Goal: Navigation & Orientation: Find specific page/section

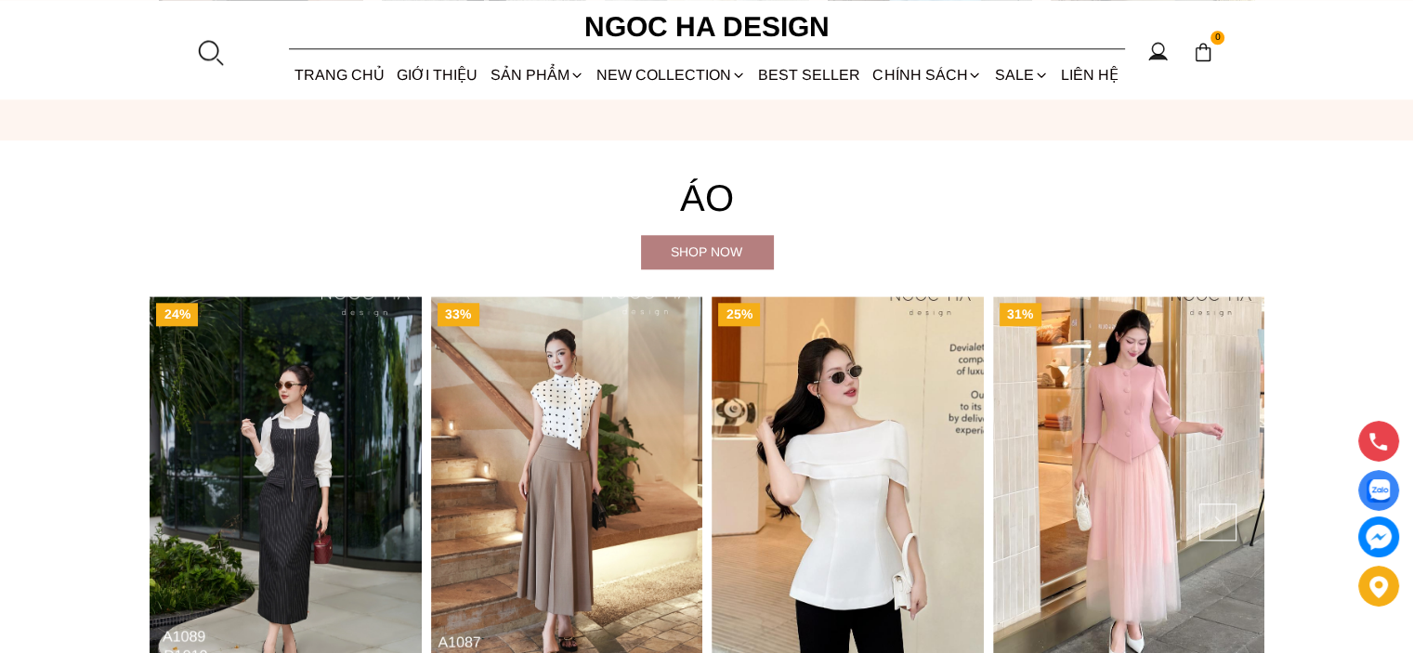
scroll to position [1394, 0]
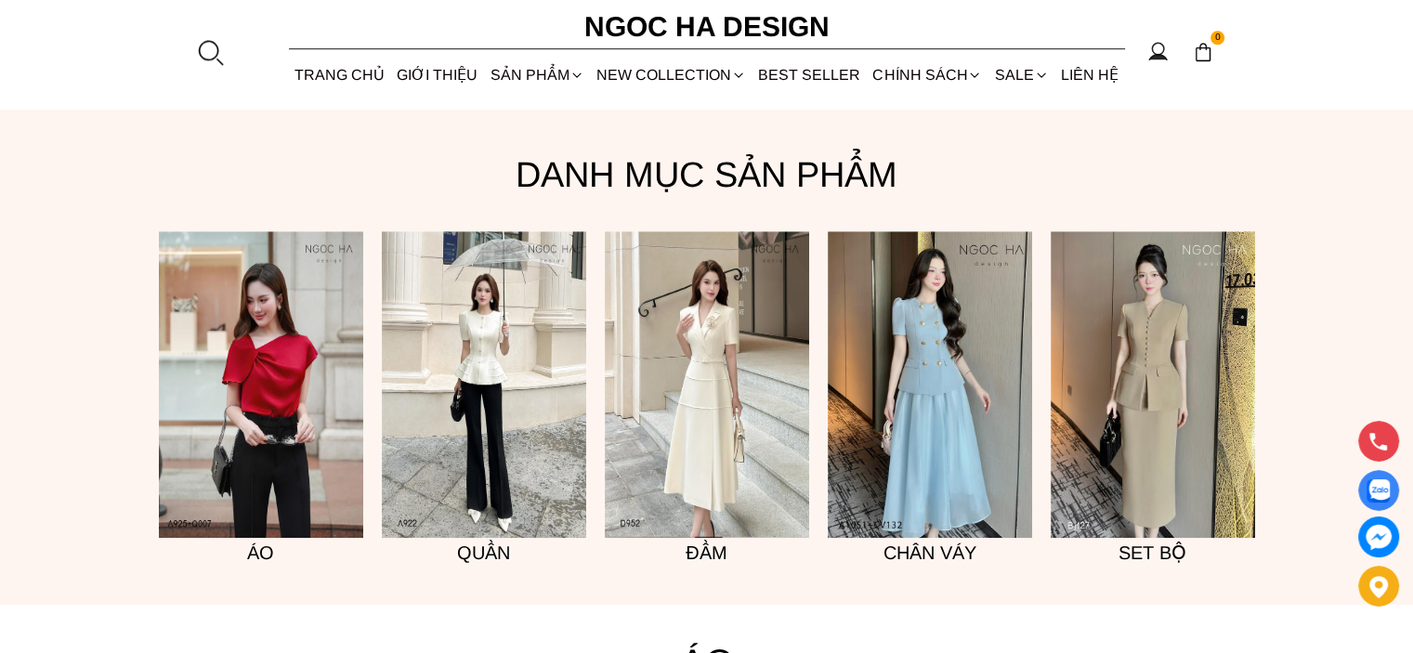
click at [694, 399] on img at bounding box center [707, 384] width 204 height 307
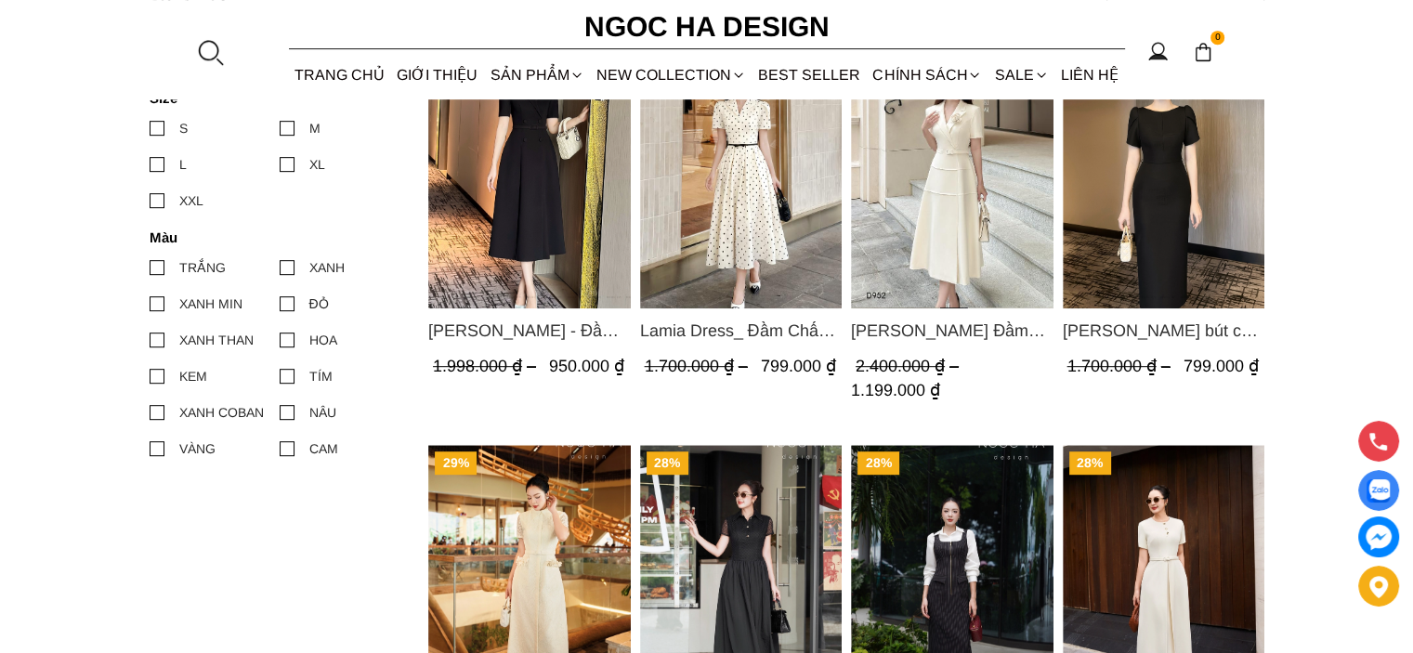
scroll to position [465, 0]
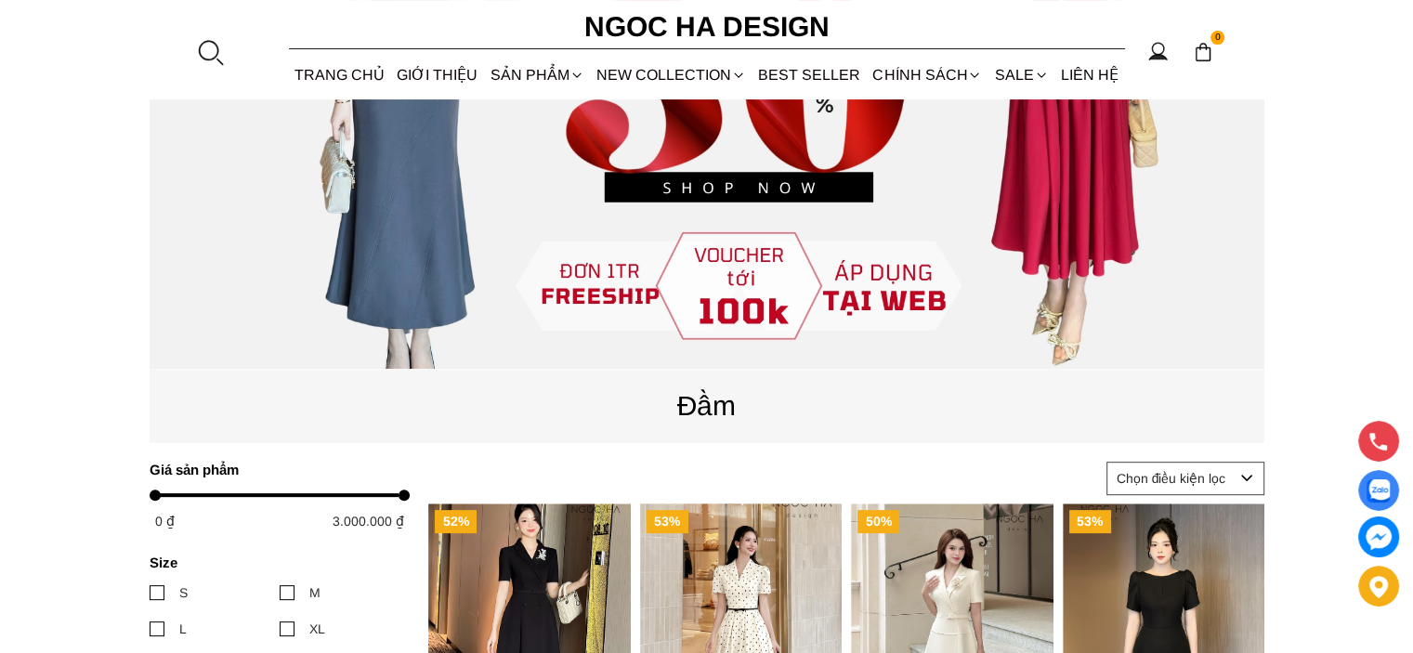
click at [546, 553] on img "Product image - Irene Dress - Đầm Vest Dáng Xòe Kèm Đai D713" at bounding box center [529, 638] width 203 height 269
click at [776, 586] on img "Product image - Lamia Dress_ Đầm Chấm Bi Cổ Vest Màu Kem D1003" at bounding box center [740, 638] width 203 height 269
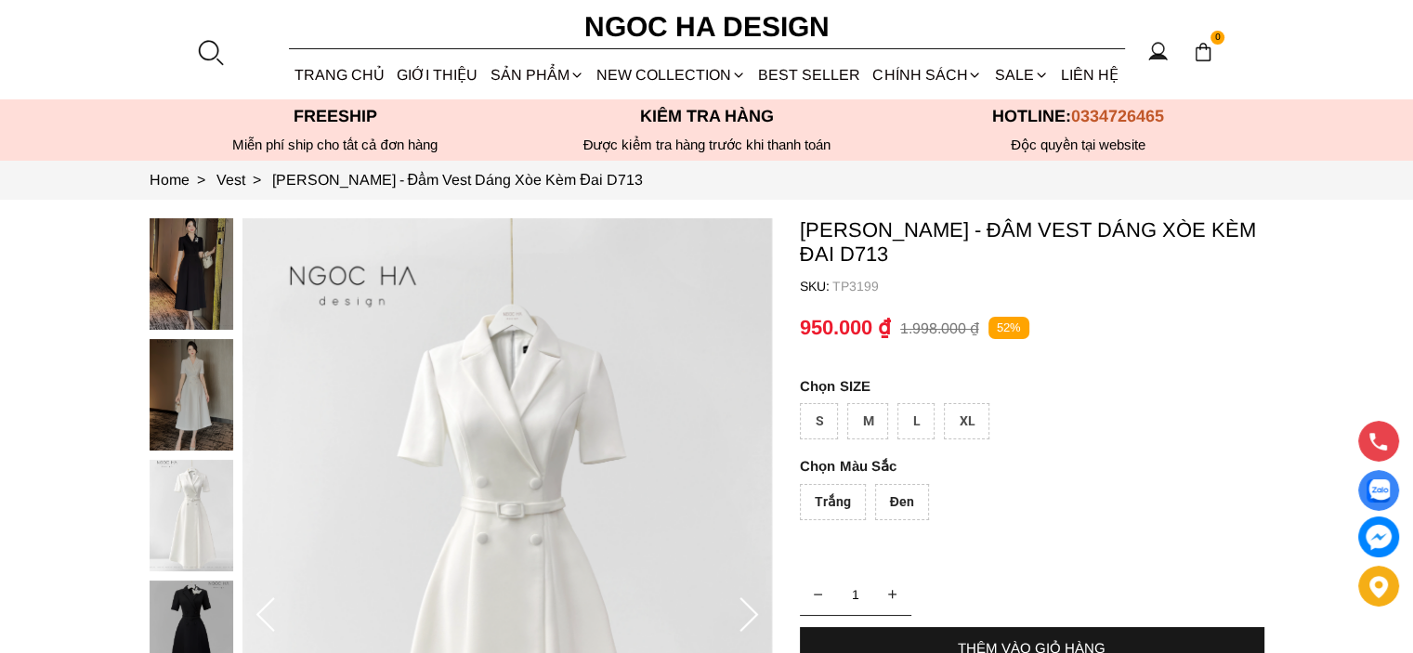
click at [191, 498] on img at bounding box center [192, 516] width 84 height 112
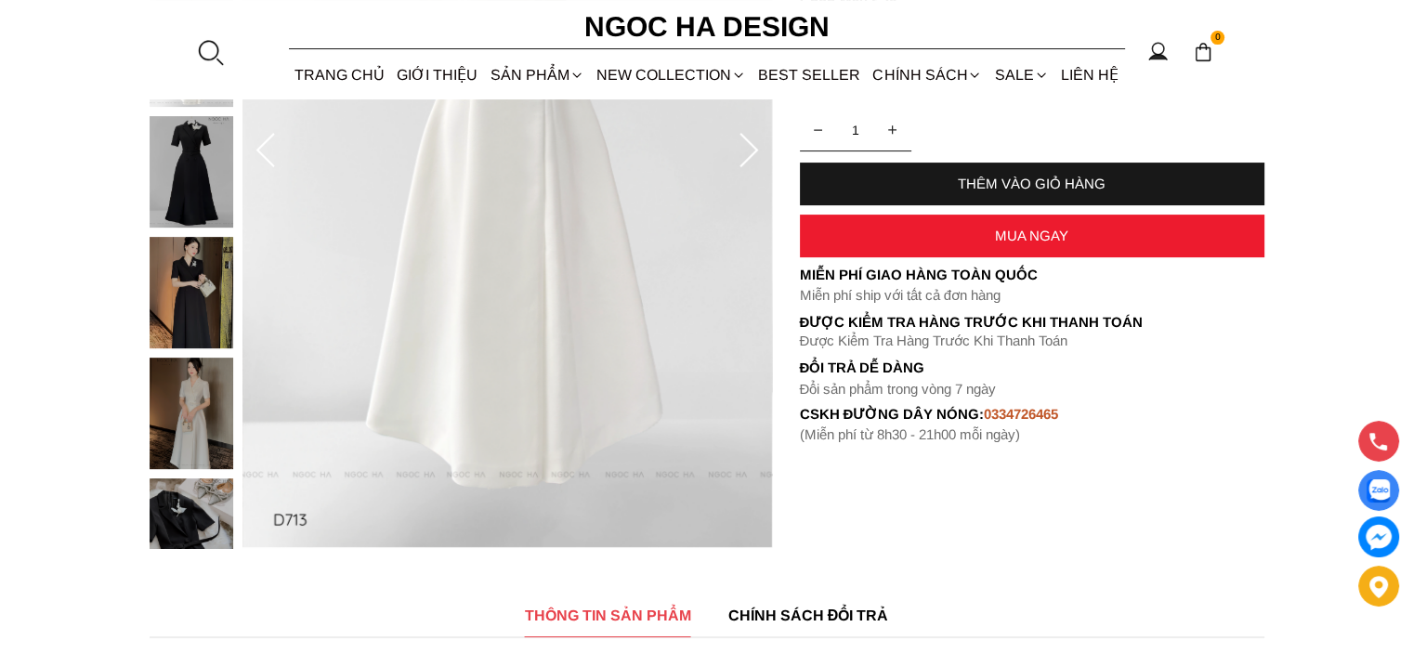
click at [204, 418] on img at bounding box center [192, 414] width 84 height 112
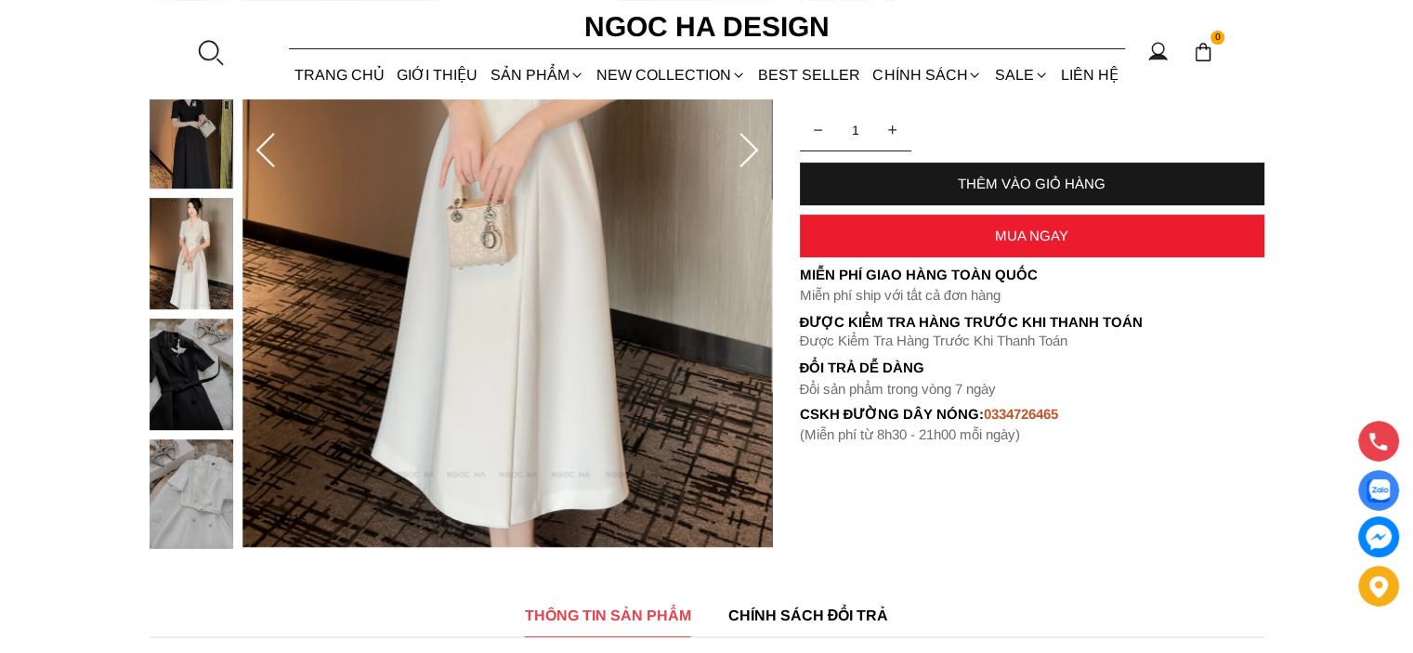
click at [193, 309] on img at bounding box center [192, 254] width 84 height 112
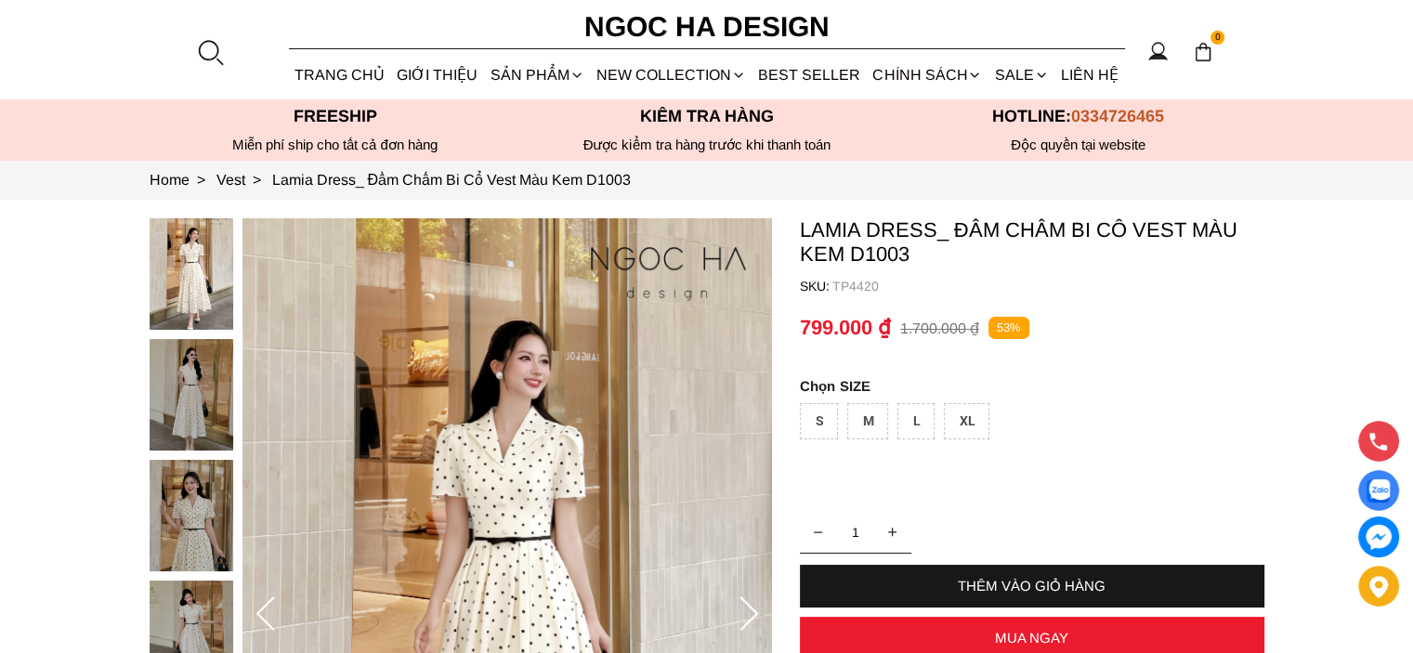
scroll to position [465, 0]
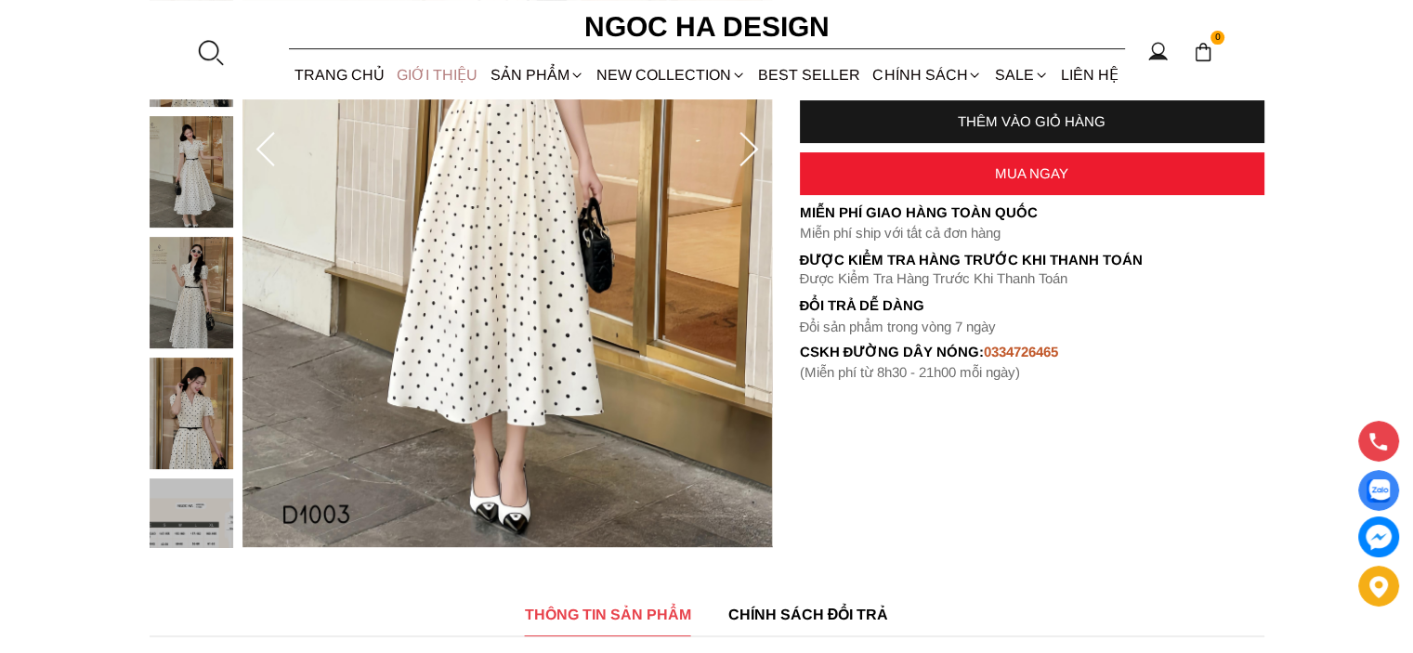
click at [450, 81] on link "GIỚI THIỆU" at bounding box center [437, 74] width 93 height 49
